Goal: Task Accomplishment & Management: Book appointment/travel/reservation

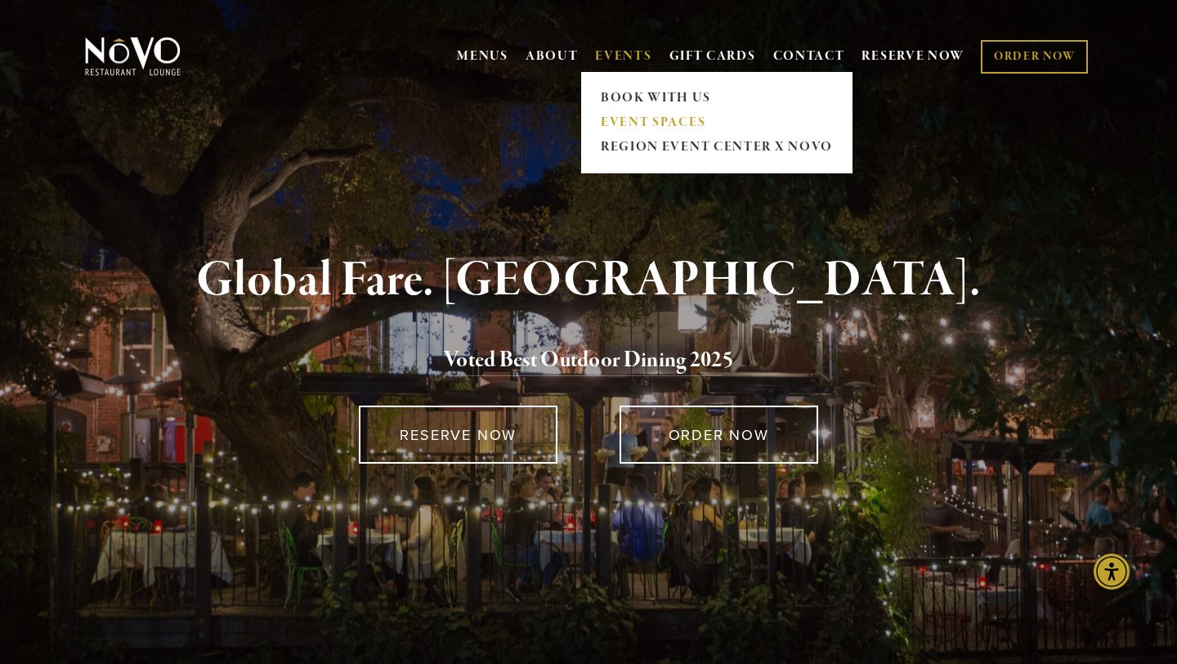
click at [611, 116] on link "EVENT SPACES" at bounding box center [716, 122] width 243 height 25
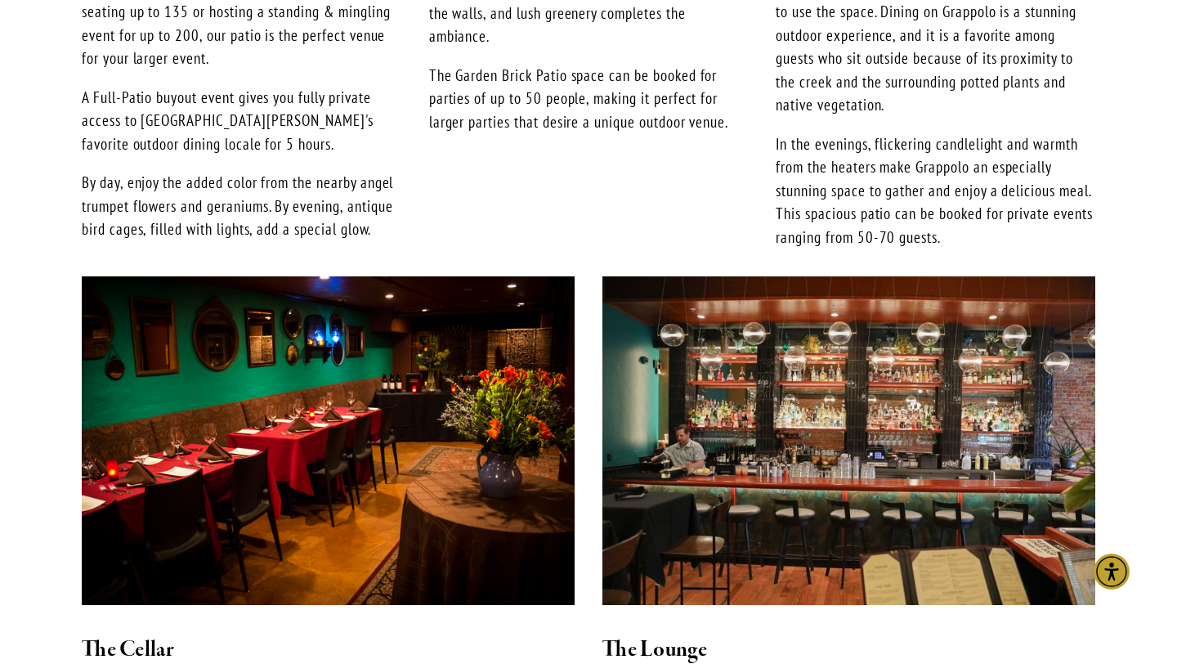
scroll to position [791, 0]
